Goal: Find specific page/section: Find specific page/section

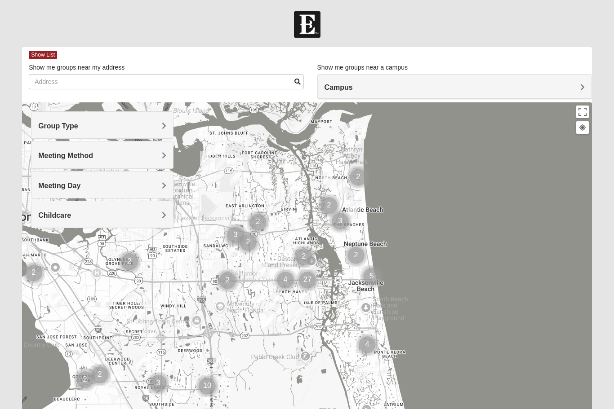
click at [54, 123] on span "Group Type" at bounding box center [58, 126] width 40 height 8
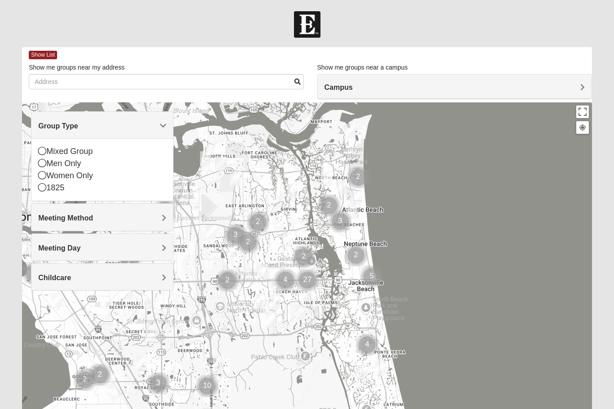
click at [158, 126] on h4 "Group Type" at bounding box center [102, 126] width 128 height 9
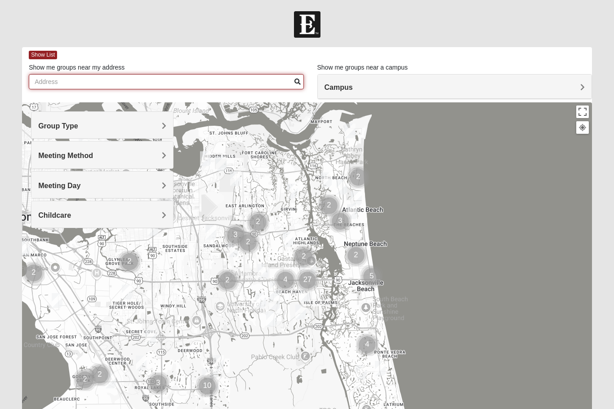
click at [67, 82] on input "Show me groups near my address" at bounding box center [166, 81] width 275 height 15
type input "[STREET_ADDRESS] S., Apt 1909"
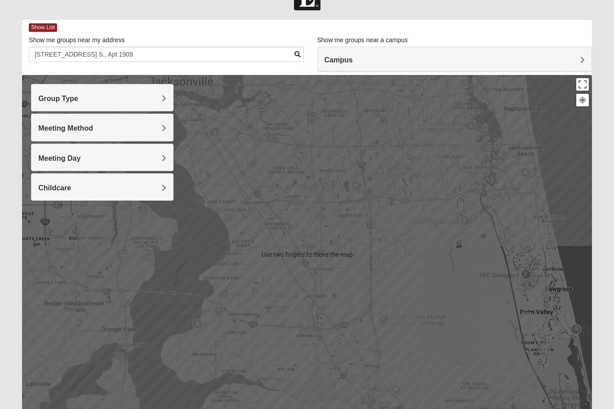
scroll to position [28, 0]
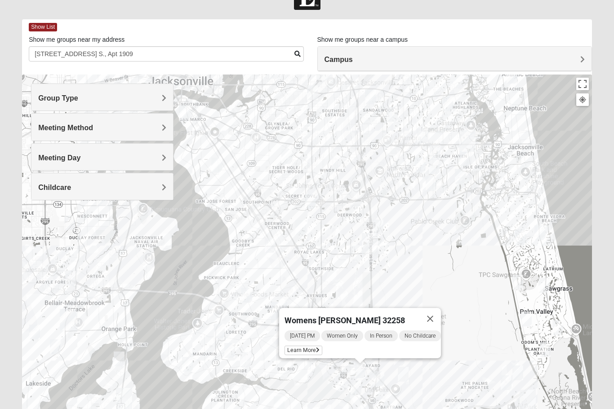
click at [440, 316] on button "Close" at bounding box center [430, 319] width 22 height 22
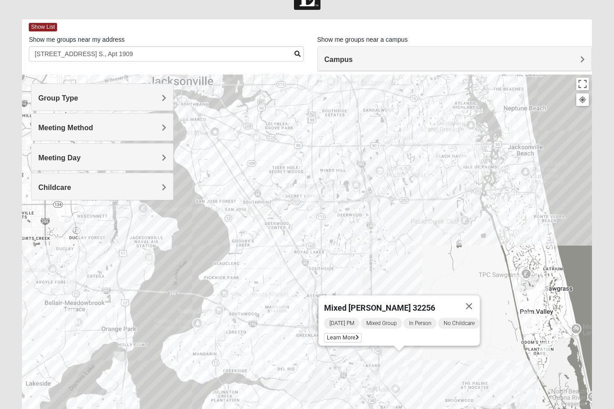
click at [473, 301] on button "Close" at bounding box center [469, 307] width 22 height 22
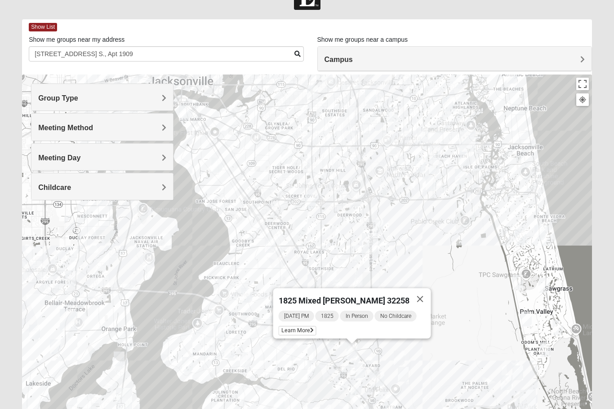
click at [420, 296] on button "Close" at bounding box center [420, 300] width 22 height 22
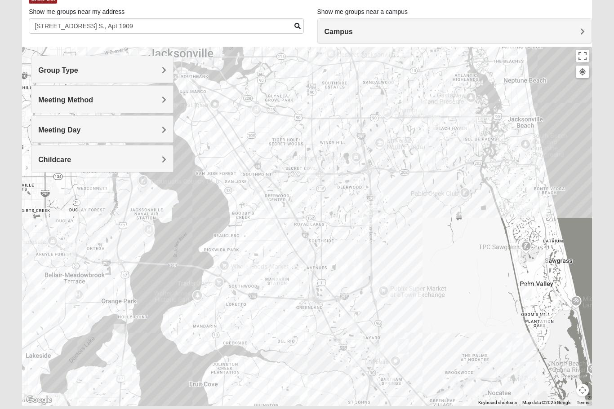
scroll to position [55, 0]
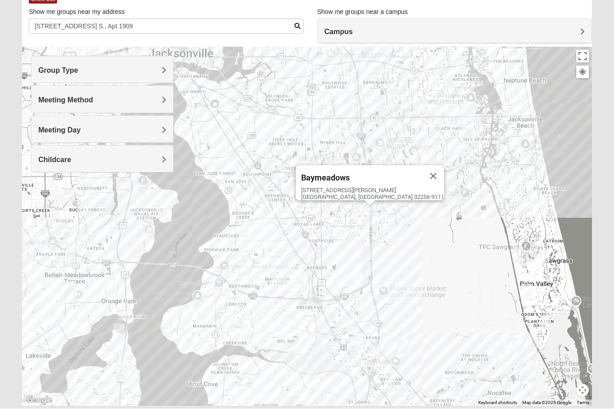
click at [422, 169] on button "Close" at bounding box center [433, 177] width 22 height 22
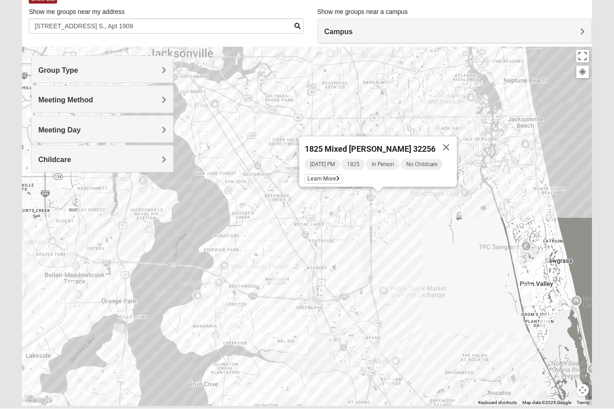
click at [448, 137] on button "Close" at bounding box center [446, 148] width 22 height 22
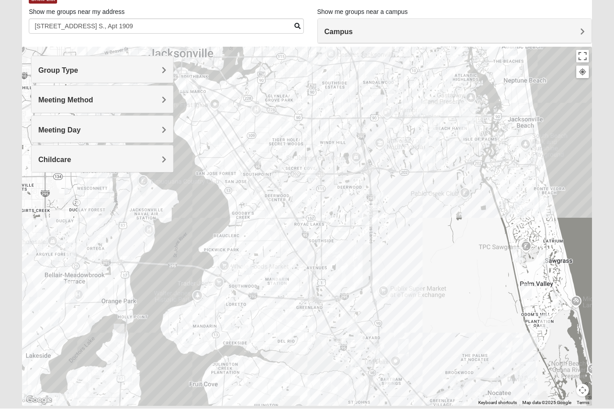
click at [312, 216] on div at bounding box center [307, 227] width 570 height 360
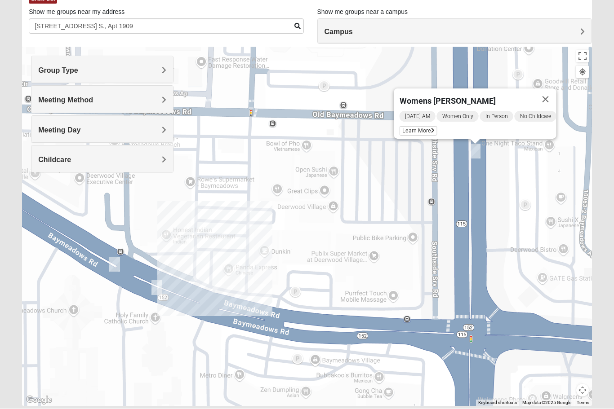
click at [556, 96] on button "Close" at bounding box center [546, 100] width 22 height 22
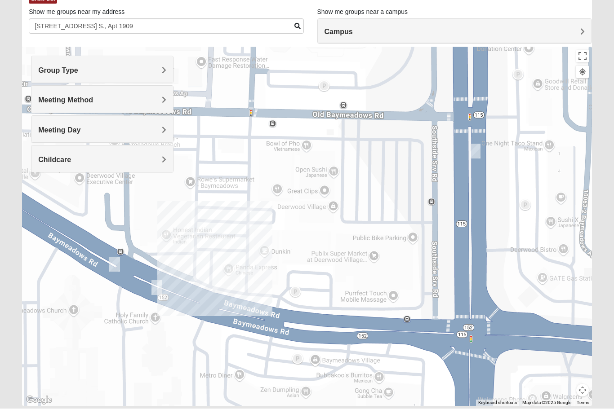
click at [140, 92] on div "Meeting Method" at bounding box center [102, 99] width 142 height 27
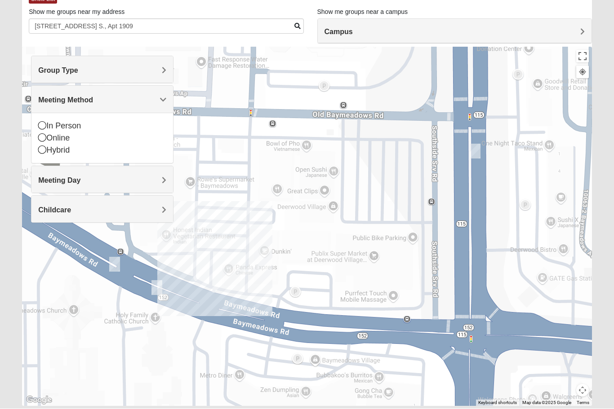
click at [14, 266] on form "Log In Find A Group Error Show List Loading Groups" at bounding box center [307, 198] width 614 height 484
click at [12, 48] on form "Log In Find A Group Error Show List Loading Groups" at bounding box center [307, 198] width 614 height 484
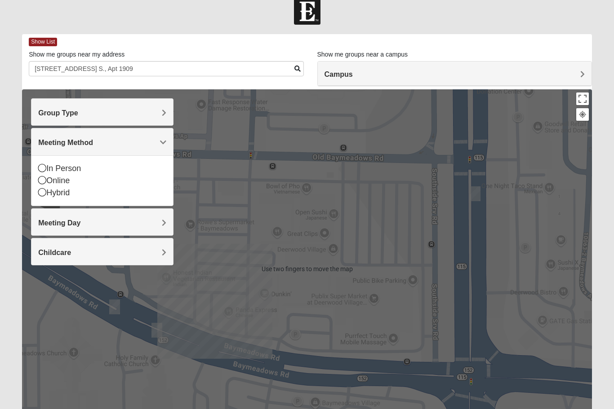
scroll to position [0, 0]
